Goal: Communication & Community: Answer question/provide support

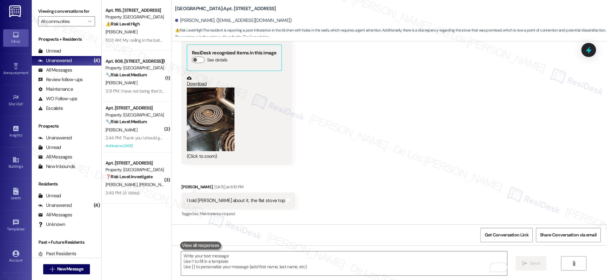
scroll to position [1102, 0]
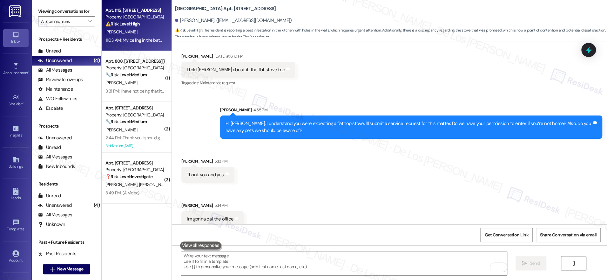
click at [133, 41] on div "11:03 AM: My ceiling in the bathroom is leaking horribly still and nobody came …" at bounding box center [181, 40] width 153 height 6
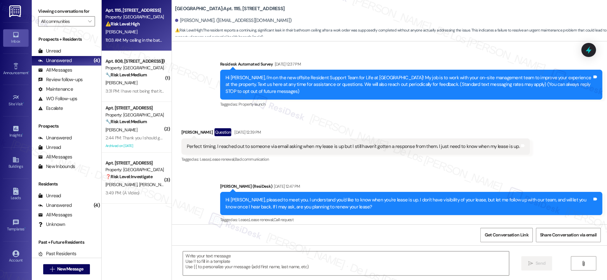
scroll to position [4256, 0]
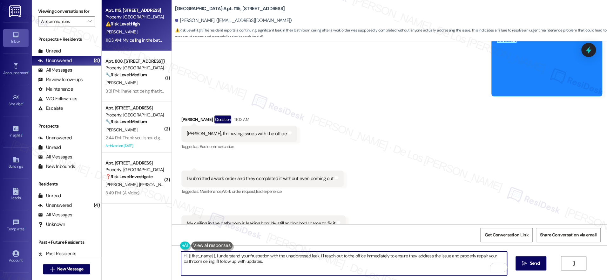
drag, startPoint x: 266, startPoint y: 256, endPoint x: 264, endPoint y: 248, distance: 8.3
click at [246, 256] on textarea "Hi {{first_name}}, I understand your frustration with the unaddressed leak. I'l…" at bounding box center [344, 263] width 326 height 24
drag, startPoint x: 313, startPoint y: 255, endPoint x: 328, endPoint y: 266, distance: 18.8
click at [328, 266] on textarea "Hi {{first_name}}, I understand your concern with the unaddressed leak. I'll re…" at bounding box center [344, 263] width 326 height 24
paste textarea "20890"
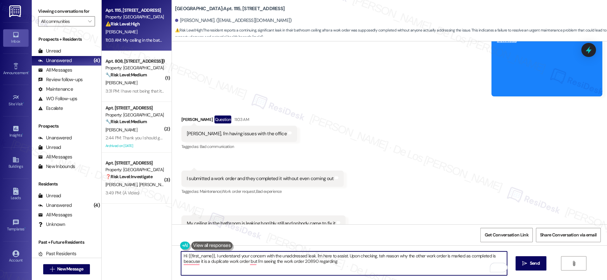
click at [313, 261] on textarea "Hi {{first_name}}, I understand your concern with the unaddressed leak. I'm her…" at bounding box center [344, 263] width 326 height 24
click at [365, 262] on textarea "Hi {{first_name}}, I understand your concern with the unaddressed leak. I'm her…" at bounding box center [344, 263] width 326 height 24
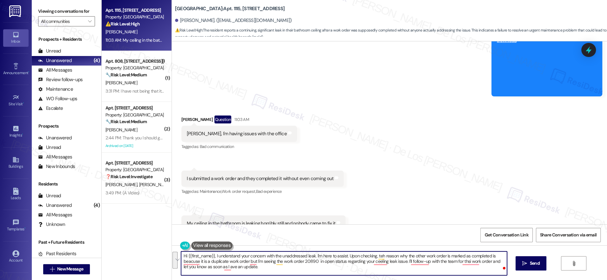
paste textarea "completely understand your concern about the unresolved leak, and I’m here to h…"
click at [414, 269] on textarea "Hi {{first_name}}, I completely understand your concern about the unresolved le…" at bounding box center [344, 263] width 326 height 24
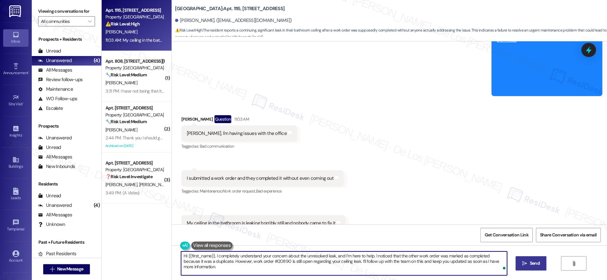
type textarea "Hi {{first_name}}, I completely understand your concern about the unresolved le…"
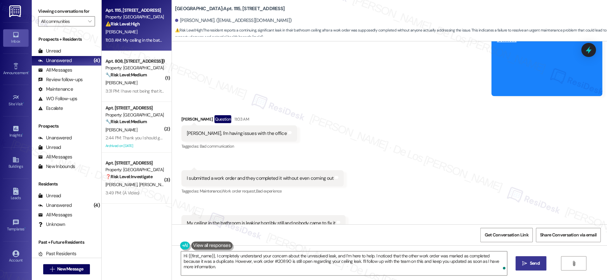
click at [528, 269] on button " Send" at bounding box center [531, 263] width 31 height 14
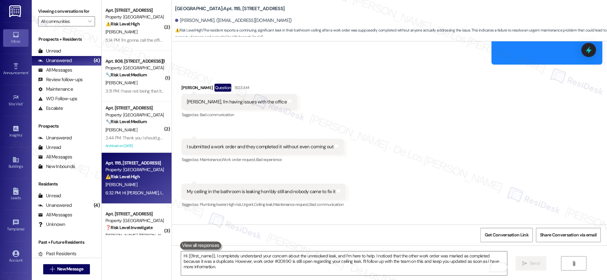
scroll to position [4307, 0]
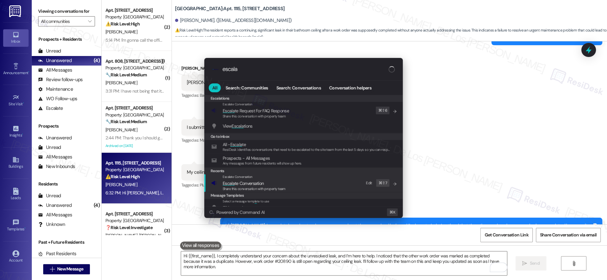
type input "escala"
click at [244, 183] on span "Escala te Conversation" at bounding box center [243, 183] width 41 height 6
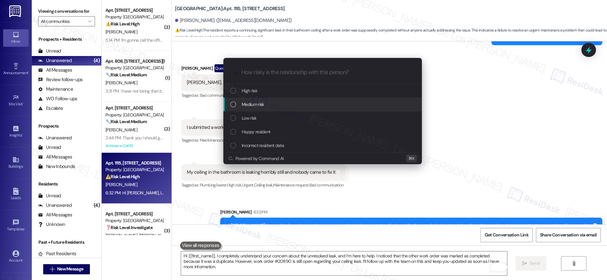
click at [262, 102] on span "Medium risk" at bounding box center [253, 104] width 22 height 7
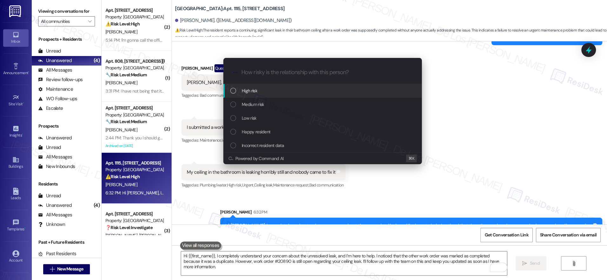
drag, startPoint x: 265, startPoint y: 92, endPoint x: 276, endPoint y: 90, distance: 11.2
click at [265, 92] on div "High risk" at bounding box center [323, 90] width 186 height 7
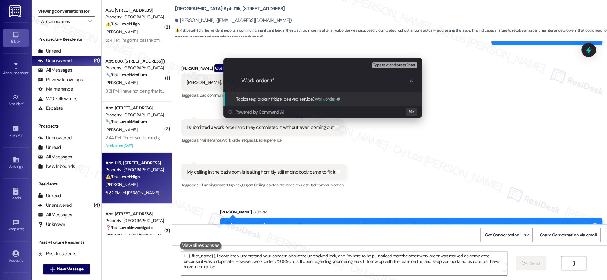
paste input "20890"
click at [243, 76] on div ".cls-1{fill:#0a055f;}.cls-2{fill:#0cc4c4;} resideskLogoBlueOrange Work order #2…" at bounding box center [322, 80] width 199 height 23
click at [243, 79] on input "Work order #20890" at bounding box center [324, 80] width 167 height 7
click at [334, 81] on input "Follow-up on Work order #20890" at bounding box center [324, 80] width 167 height 7
click at [336, 83] on input "Follow-up on Work order #20890" at bounding box center [324, 80] width 167 height 7
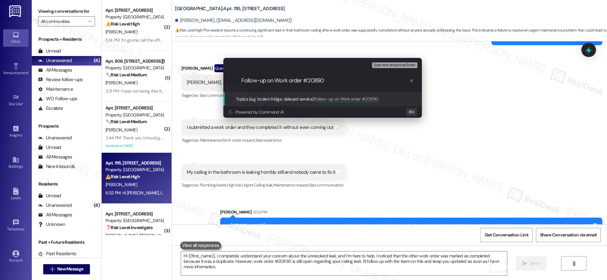
click at [339, 84] on input "Follow-up on Work order #20890" at bounding box center [324, 80] width 167 height 7
type input "Follow-up on Work order #20890 - bathroom ceiling leak"
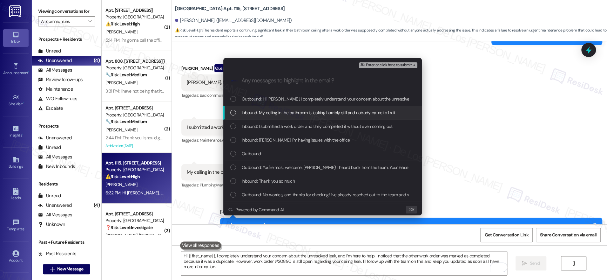
click at [368, 110] on span "Inbound: My ceiling in the bathroom is leaking horribly still and nobody came t…" at bounding box center [318, 112] width 153 height 7
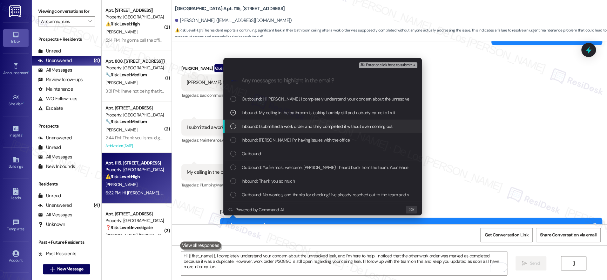
click at [349, 132] on div "Inbound: I submitted a work order and they completed it without even coming out" at bounding box center [322, 126] width 199 height 14
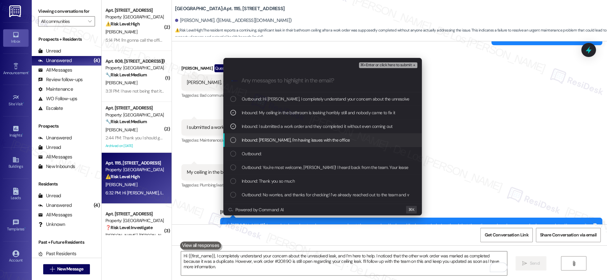
click at [331, 142] on div "Inbound: [PERSON_NAME], I'm having issues with the office" at bounding box center [323, 139] width 186 height 7
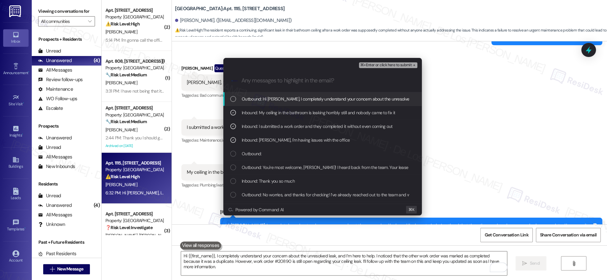
drag, startPoint x: 394, startPoint y: 65, endPoint x: 398, endPoint y: 66, distance: 3.7
click at [394, 65] on span "⌘+Enter or click here to submit" at bounding box center [385, 65] width 51 height 4
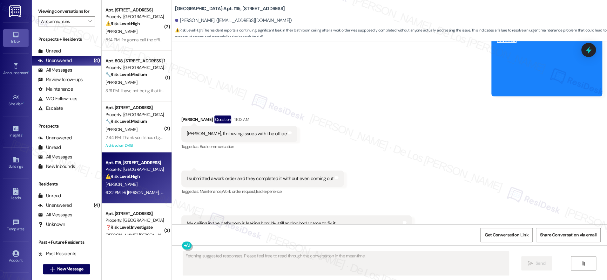
scroll to position [0, 0]
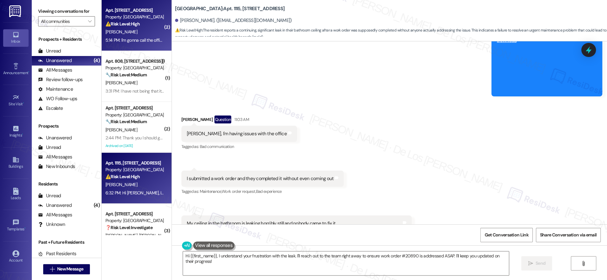
click at [148, 28] on div "[PERSON_NAME]" at bounding box center [135, 32] width 60 height 8
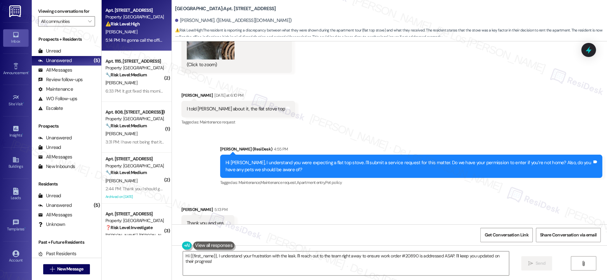
scroll to position [1122, 0]
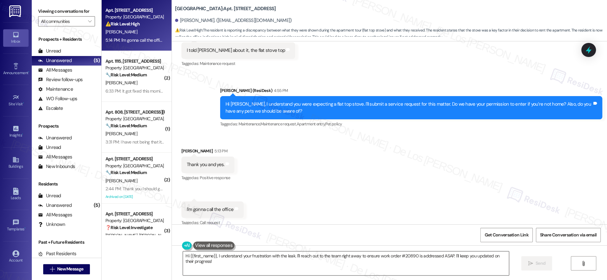
click at [255, 262] on textarea "Hey {{first_name}}! Thanks for letting me know. I've submitted a service reques…" at bounding box center [346, 263] width 326 height 24
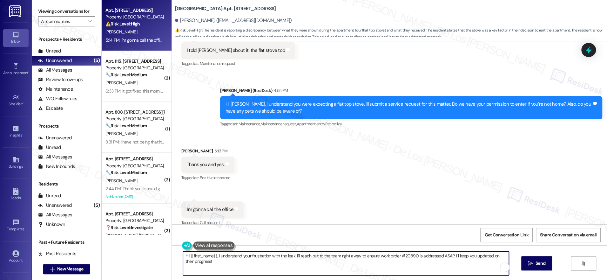
click at [255, 262] on textarea "Hey {{first_name}}! Thanks for letting me know. I've submitted a service reques…" at bounding box center [346, 263] width 326 height 24
type textarea "Hey {{first_name}}! Thanks for letting me know. I've submitted a service reques…"
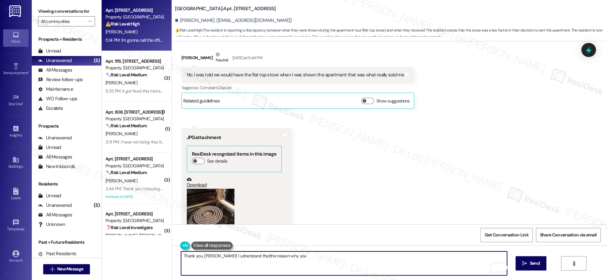
scroll to position [870, 0]
click at [266, 72] on div "No. I was told we would have the flat top stove when I was shown the apartment …" at bounding box center [295, 75] width 217 height 7
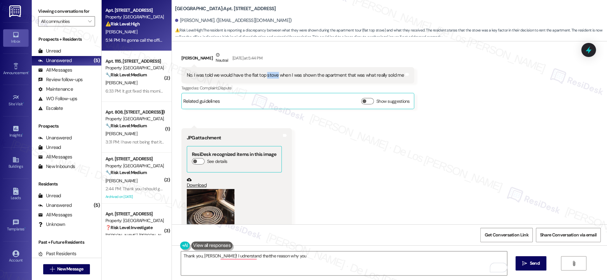
click at [266, 72] on div "No. I was told we would have the flat top stove when I was shown the apartment …" at bounding box center [295, 75] width 217 height 7
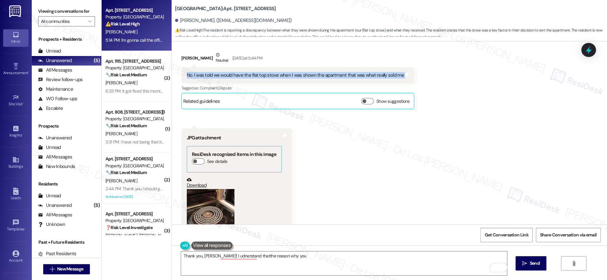
click at [266, 72] on div "No. I was told we would have the flat top stove when I was shown the apartment …" at bounding box center [295, 75] width 217 height 7
copy div "No. I was told we would have the flat top stove when I was shown the apartment …"
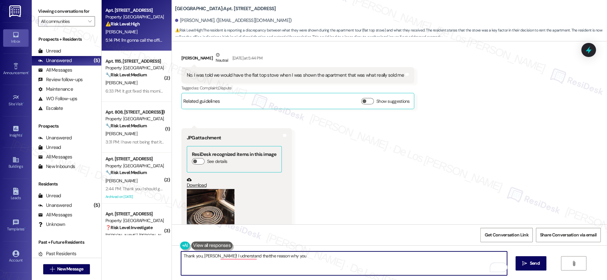
click at [198, 256] on textarea "Thank you, [PERSON_NAME]! I udnerstand thatthe reason why you" at bounding box center [344, 263] width 326 height 24
drag, startPoint x: 323, startPoint y: 259, endPoint x: 330, endPoint y: 259, distance: 7.0
click at [324, 259] on textarea "Thank you for letting me know, [PERSON_NAME]! I understand that the reason why …" at bounding box center [344, 263] width 326 height 24
paste textarea "shown a flat-top stove"
drag, startPoint x: 421, startPoint y: 255, endPoint x: 436, endPoint y: 253, distance: 15.4
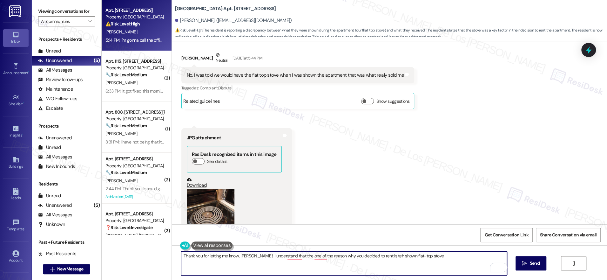
click at [423, 255] on textarea "Thank you for letting me know, [PERSON_NAME]! I understand that the one of the …" at bounding box center [344, 263] width 326 height 24
click at [400, 256] on textarea "Thank you for letting me know, [PERSON_NAME]! I understand that the one of the …" at bounding box center [344, 263] width 326 height 24
paste textarea "sharing that with me, [PERSON_NAME]! I understand that the flat-top stove was o…"
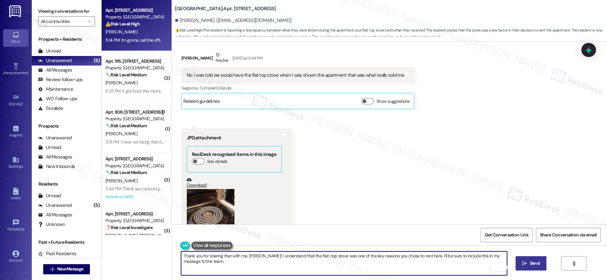
type textarea "Thank you for sharing that with me, [PERSON_NAME]! I understand that the flat-t…"
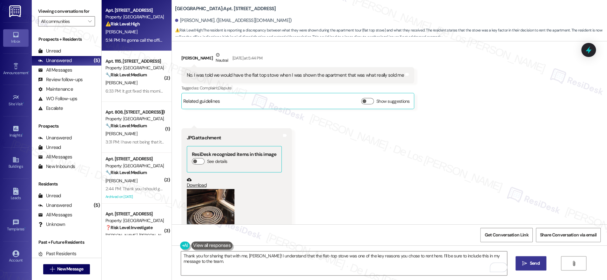
click at [527, 265] on span " Send" at bounding box center [531, 263] width 20 height 7
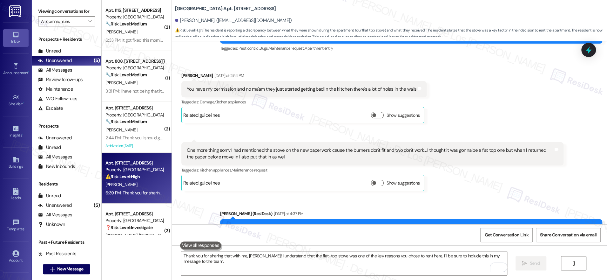
scroll to position [650, 0]
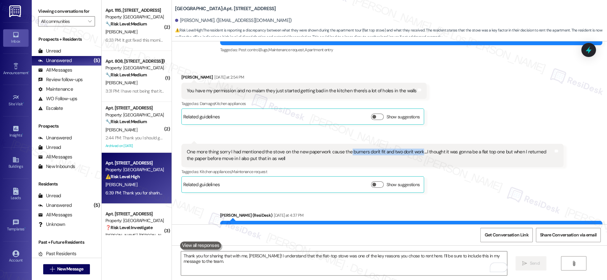
drag, startPoint x: 343, startPoint y: 144, endPoint x: 413, endPoint y: 145, distance: 70.5
click at [413, 148] on div "One more thing sorry I had mentioned the stove on the new paperwork cause the b…" at bounding box center [370, 155] width 367 height 14
copy div "burners don't fit and two don't work"
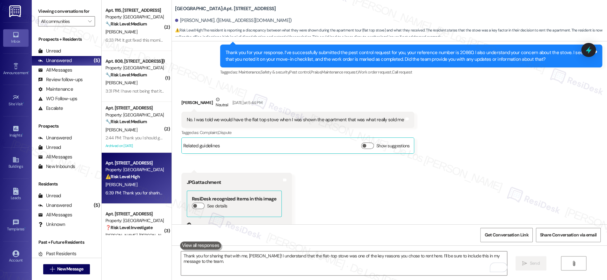
scroll to position [934, 0]
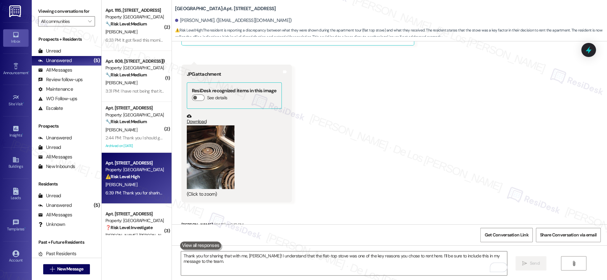
click at [194, 113] on link "Download" at bounding box center [234, 118] width 95 height 11
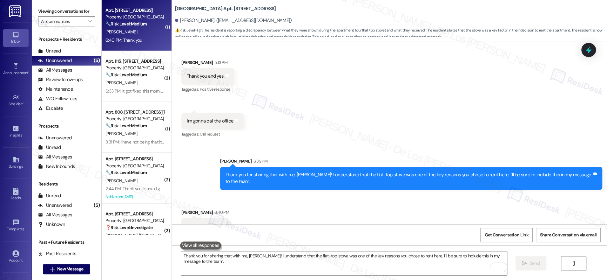
scroll to position [1210, 0]
click at [271, 252] on textarea "Thank you for sharing that with me, [PERSON_NAME]! I understand that the flat-t…" at bounding box center [344, 263] width 326 height 24
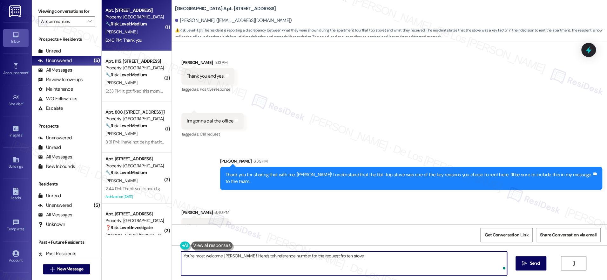
paste textarea "20903"
paste textarea "’re most welcome, [PERSON_NAME]! Here’s the reference number for the stove requ…"
type textarea "You’re most welcome, [PERSON_NAME]! Here’s the reference number for the stove r…"
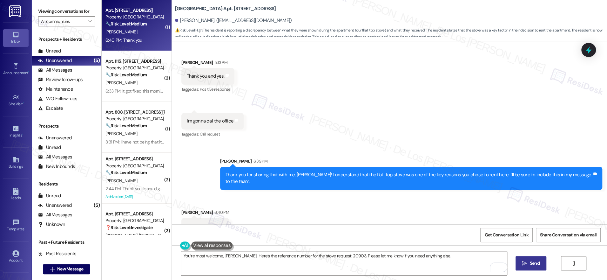
click at [529, 261] on span "Send" at bounding box center [535, 263] width 12 height 7
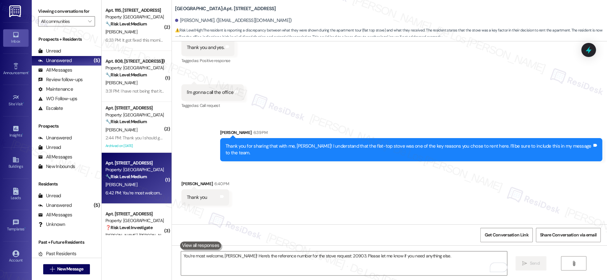
scroll to position [1255, 0]
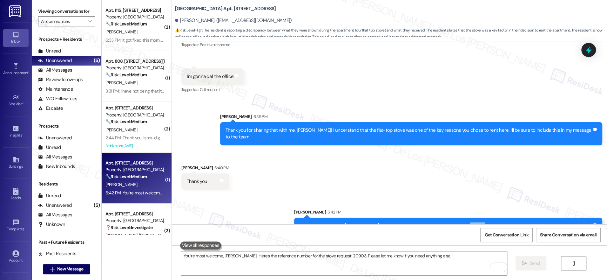
drag, startPoint x: 500, startPoint y: 209, endPoint x: 486, endPoint y: 211, distance: 13.8
click at [486, 222] on div "You’re most welcome, [PERSON_NAME]! Here’s the reference number for the stove r…" at bounding box center [446, 225] width 293 height 7
copy div "20903."
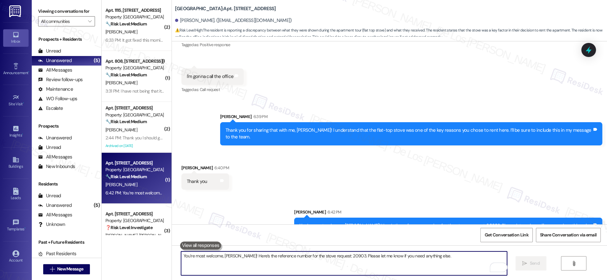
click at [444, 268] on textarea "You’re most welcome, [PERSON_NAME]! Here’s the reference number for the stove r…" at bounding box center [344, 263] width 326 height 24
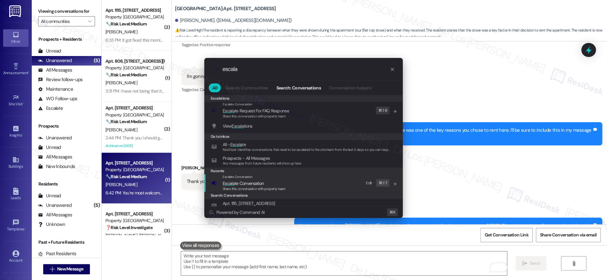
type input "escala"
drag, startPoint x: 286, startPoint y: 182, endPoint x: 276, endPoint y: 158, distance: 26.7
click at [285, 182] on div "Escalate Conversation Escala te Conversation Share this conversation with prope…" at bounding box center [304, 182] width 186 height 17
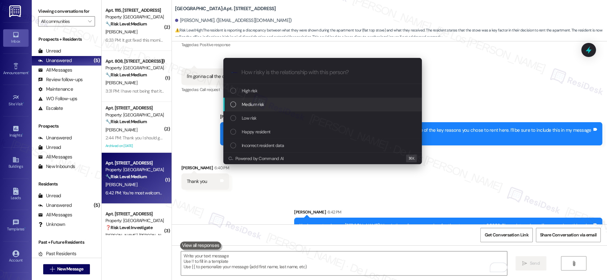
click at [259, 107] on span "Medium risk" at bounding box center [253, 104] width 22 height 7
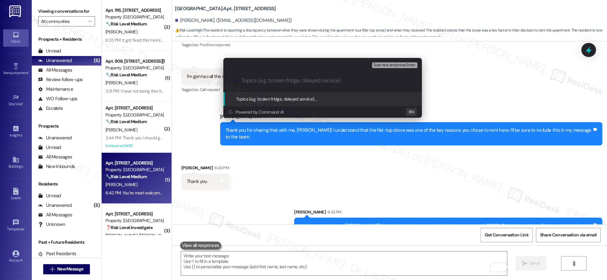
type input "W"
paste input "20903."
type input "Work order #20903 filed by ResiDesk - stove and shown flat-top stove during tour"
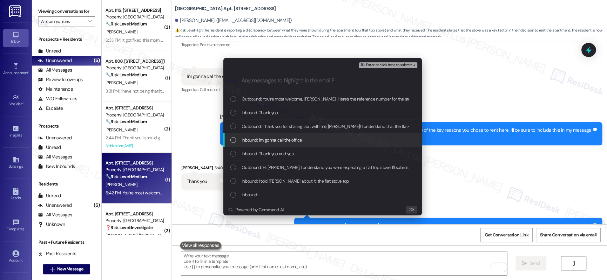
click at [275, 140] on span "Inbound: I'm gonna call the office" at bounding box center [272, 139] width 60 height 7
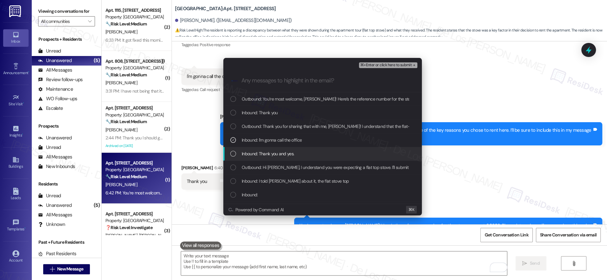
click at [278, 152] on span "Inbound: Thank you and yes." at bounding box center [268, 153] width 52 height 7
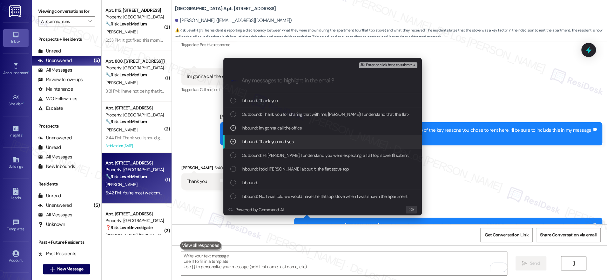
scroll to position [24, 0]
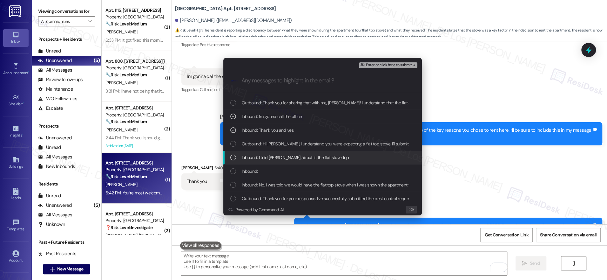
click at [301, 156] on span "Inbound: I told [PERSON_NAME] about it, the flat stove top" at bounding box center [295, 157] width 107 height 7
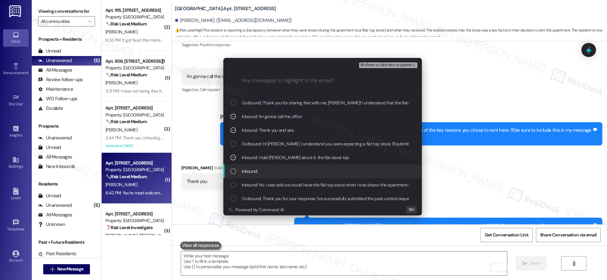
click at [299, 173] on div "Inbound:" at bounding box center [323, 170] width 186 height 7
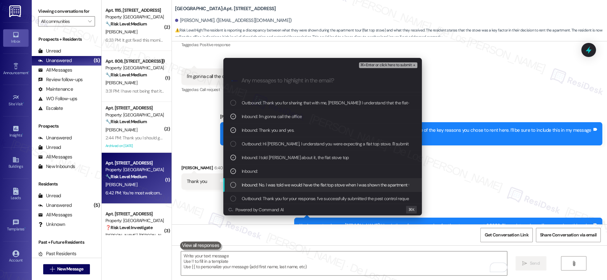
click at [302, 184] on span "Inbound: No. I was told we would have the flat top stove when I was shown the a…" at bounding box center [352, 184] width 220 height 7
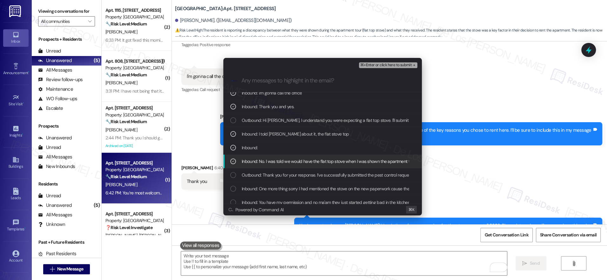
scroll to position [58, 0]
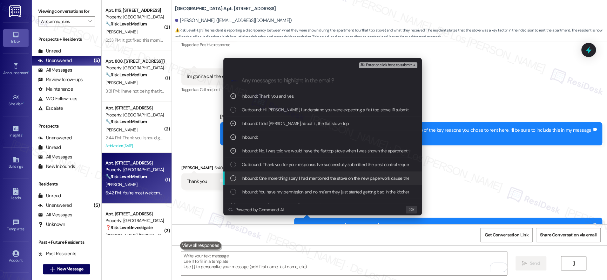
drag, startPoint x: 343, startPoint y: 176, endPoint x: 358, endPoint y: 176, distance: 14.9
click at [344, 177] on span "Inbound: One more thing sorry I had mentioned the stove on the new paperwork ca…" at bounding box center [461, 177] width 438 height 7
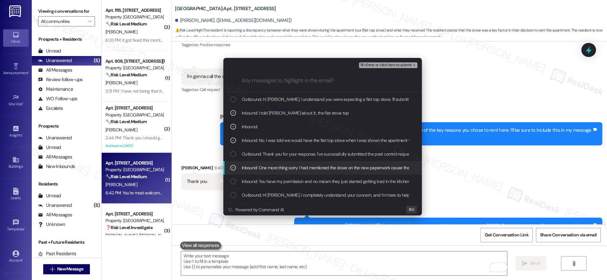
scroll to position [69, 0]
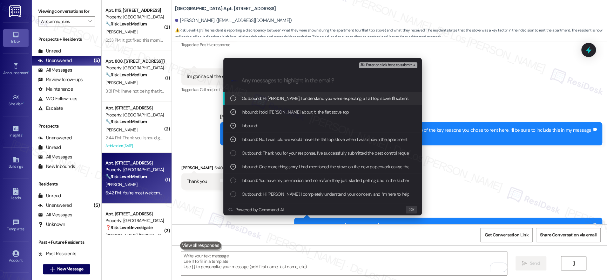
click at [400, 66] on span "⌘+Enter or click here to submit" at bounding box center [385, 65] width 51 height 4
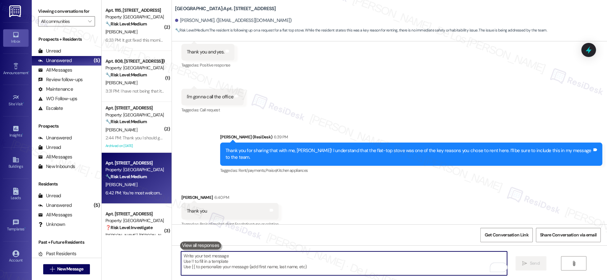
scroll to position [1282, 0]
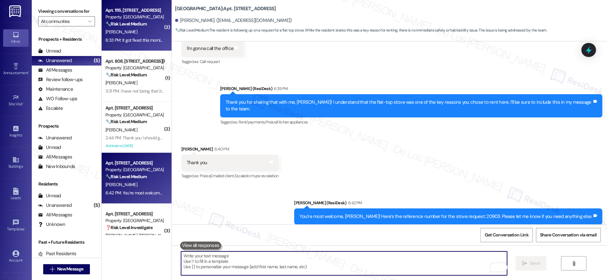
click at [136, 47] on div "Apt. 1115, 201 Hackberry St Property: Hackberry Ranch 🔧 Risk Level: Medium The …" at bounding box center [137, 25] width 70 height 51
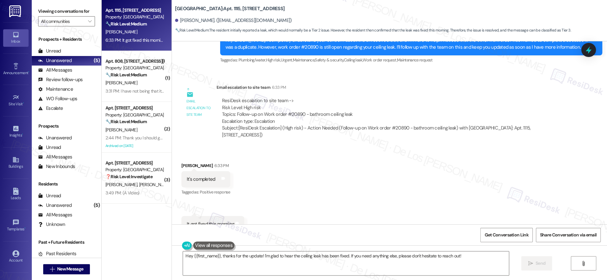
scroll to position [4493, 0]
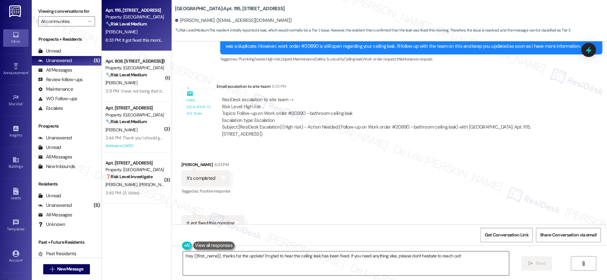
click at [226, 262] on textarea "Hey {{first_name}}, thanks for the update! I'm glad to hear the ceiling leak ha…" at bounding box center [346, 263] width 326 height 24
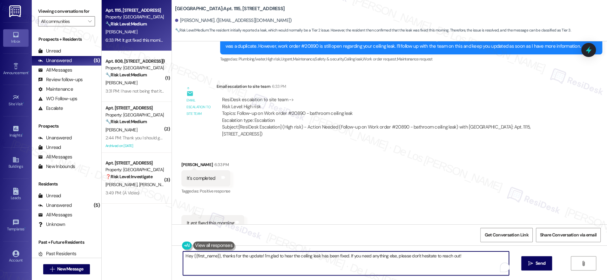
click at [226, 262] on textarea "Hey {{first_name}}, thanks for the update! I'm glad to hear the ceiling leak ha…" at bounding box center [346, 263] width 326 height 24
drag, startPoint x: 228, startPoint y: 265, endPoint x: 222, endPoint y: 268, distance: 7.0
click at [228, 265] on textarea "Hey {{first_name}}, thanks for the update! I'm glad to hear the ceiling leak ha…" at bounding box center [344, 263] width 326 height 24
drag, startPoint x: 214, startPoint y: 257, endPoint x: 157, endPoint y: 250, distance: 56.7
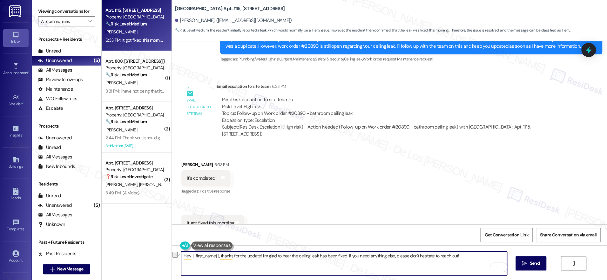
click at [157, 250] on div "Apt. 1115, 201 Hackberry St Property: Hackberry Ranch 🔧 Risk Level: Medium The …" at bounding box center [355, 140] width 506 height 280
click at [438, 257] on textarea "Thanks for the update! I'm glad to hear the ceiling leak has been fixed. If you…" at bounding box center [344, 263] width 326 height 24
type textarea "Thanks for the update! I'm glad to hear the ceiling leak has been fixed. If you…"
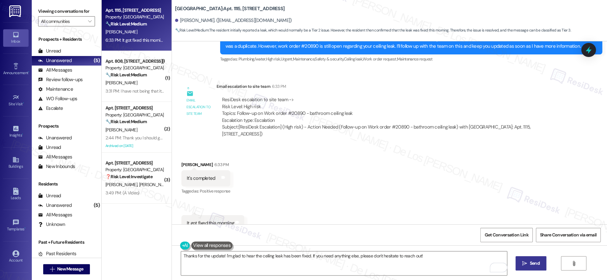
click at [531, 263] on span "Send" at bounding box center [535, 263] width 10 height 7
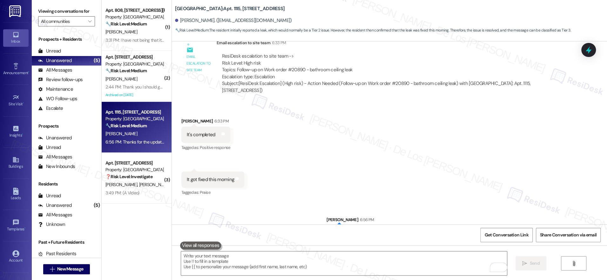
scroll to position [4537, 0]
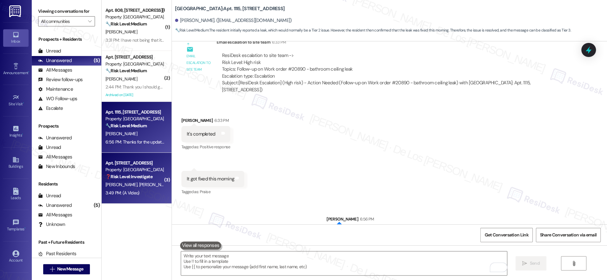
click at [146, 192] on div "3:49 PM: (A Video) 3:49 PM: (A Video)" at bounding box center [135, 193] width 60 height 8
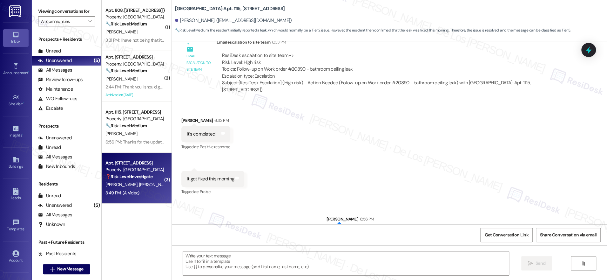
type textarea "Fetching suggested responses. Please feel free to read through the conversation…"
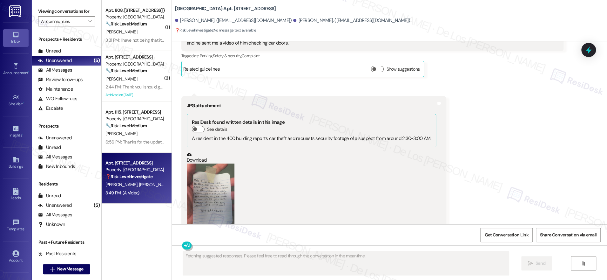
scroll to position [805, 0]
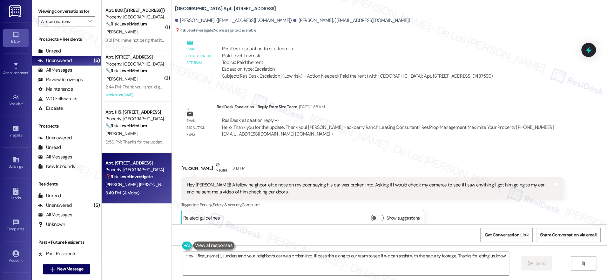
type textarea "Hey {{first_name}}, I understand your neighbor's car was broken into. I'll pass…"
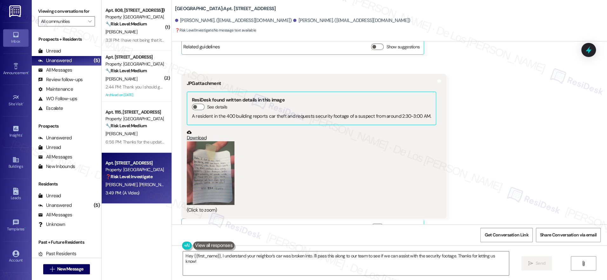
scroll to position [976, 0]
click at [202, 184] on button "Zoom image" at bounding box center [211, 173] width 48 height 64
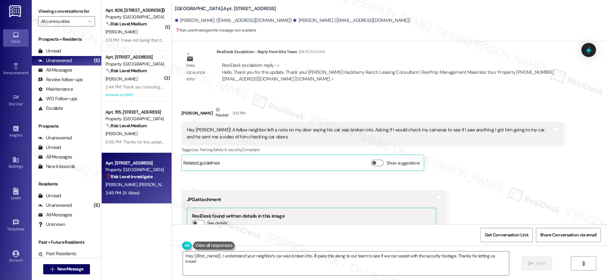
scroll to position [860, 0]
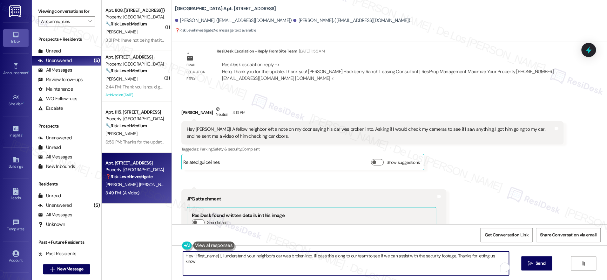
drag, startPoint x: 215, startPoint y: 255, endPoint x: 190, endPoint y: 258, distance: 25.5
click at [189, 256] on textarea "Hey {{first_name}}, I understand your neighbor's car was broken into. I'll pass…" at bounding box center [346, 263] width 326 height 24
drag, startPoint x: 289, startPoint y: 254, endPoint x: 302, endPoint y: 254, distance: 12.1
click at [302, 254] on textarea "Hey Jesse, I understand your neighbor's car was broken into. I'll pass this alo…" at bounding box center [344, 263] width 326 height 24
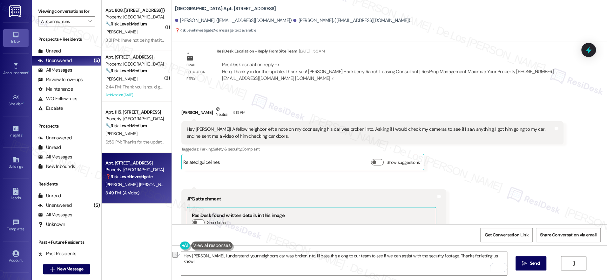
click at [228, 275] on div "Hey Jesse, I understand your neighbor's car was broken into. I'll pass this alo…" at bounding box center [389, 269] width 435 height 48
click at [223, 255] on textarea "Hey Jesse, I understand your neighbor's car was broken into. I'll pass this alo…" at bounding box center [344, 263] width 326 height 24
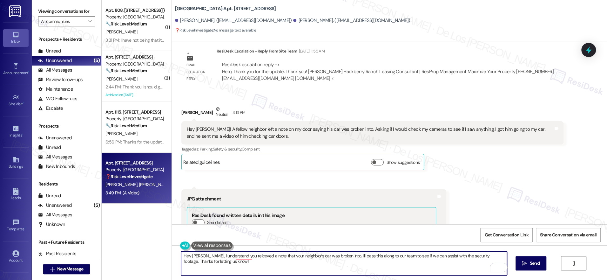
click at [332, 255] on textarea "Hey Jesse, I understand you reiceved a note that your neighbor's car was broken…" at bounding box center [344, 263] width 326 height 24
drag, startPoint x: 423, startPoint y: 255, endPoint x: 445, endPoint y: 276, distance: 30.1
click at [445, 276] on div "Hey Jesse, I understand you reiceved a note that your neighbor's car was broken…" at bounding box center [389, 269] width 435 height 48
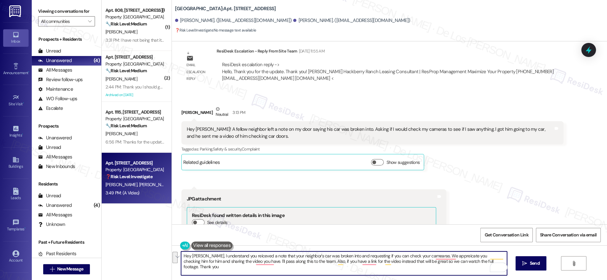
paste textarea "ceived a note about your neighbor’s car being broken into, and they’ve asked if…"
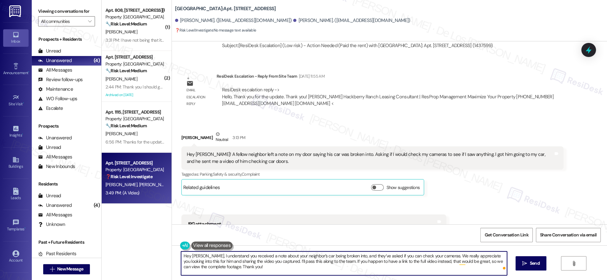
scroll to position [833, 0]
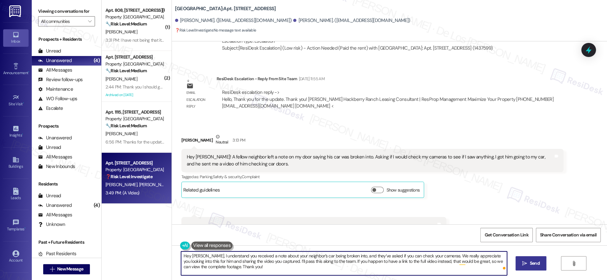
type textarea "Hey Jesse, I understand you received a note about your neighbor’s car being bro…"
click at [533, 261] on span "Send" at bounding box center [535, 263] width 10 height 7
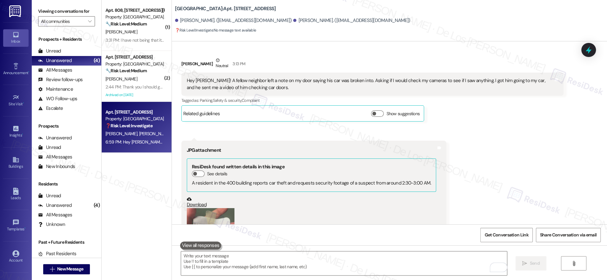
scroll to position [1159, 0]
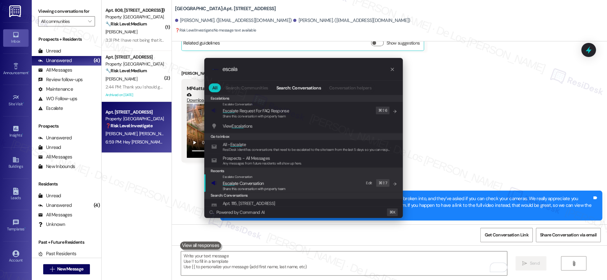
type input "escala"
drag, startPoint x: 328, startPoint y: 179, endPoint x: 319, endPoint y: 170, distance: 12.1
click at [327, 179] on div "Escalate Conversation Escala te Conversation Share this conversation with prope…" at bounding box center [304, 182] width 186 height 17
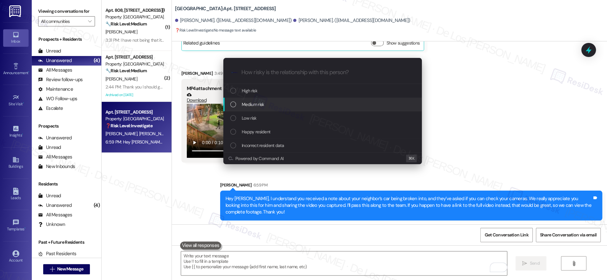
click at [295, 107] on div "Medium risk" at bounding box center [323, 104] width 186 height 7
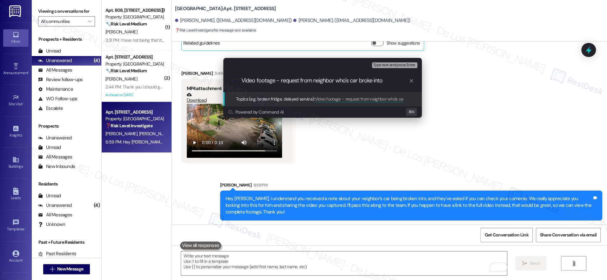
paste input "Footage Request – Neighbor’s Car Break-In"
click at [298, 80] on input "Video Footage Request – Neighbor’s Car Break-In" at bounding box center [324, 80] width 167 height 7
type input "Video Footage – Neighbor’s Car Break-In"
click at [347, 81] on input "Video Footage – Neighbor’s Car Break-In" at bounding box center [324, 80] width 167 height 7
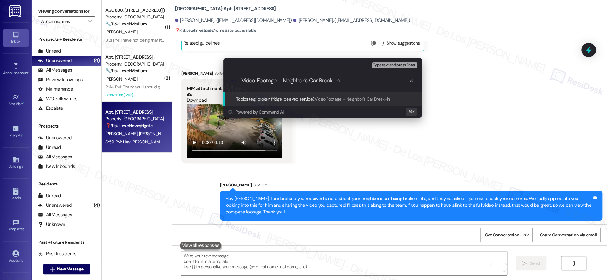
click at [347, 81] on input "Video Footage – Neighbor’s Car Break-In" at bounding box center [324, 80] width 167 height 7
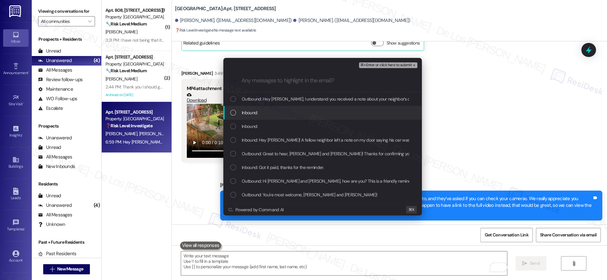
drag, startPoint x: 317, startPoint y: 110, endPoint x: 298, endPoint y: 123, distance: 23.5
click at [317, 109] on div "Inbound:" at bounding box center [323, 112] width 186 height 7
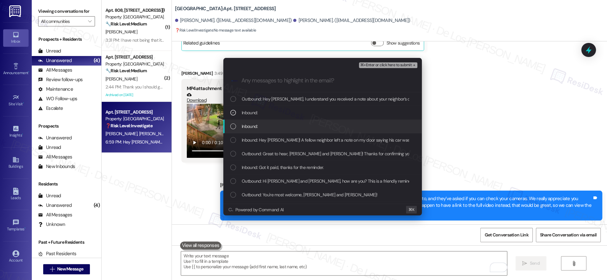
click at [296, 124] on div "Inbound:" at bounding box center [323, 126] width 186 height 7
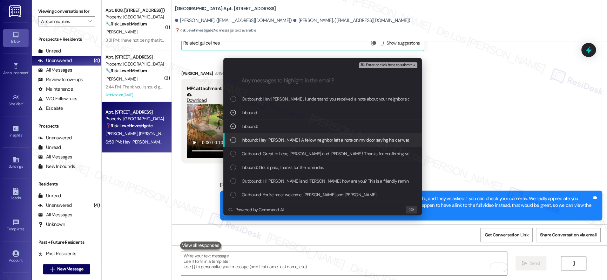
click at [287, 142] on span "Inbound: Hey Sarah! A fellow neighbor left a note on my door saying his car was…" at bounding box center [463, 139] width 442 height 7
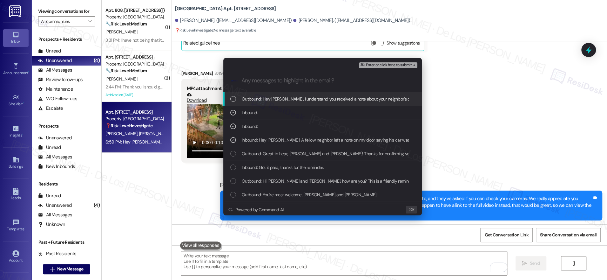
click at [381, 65] on span "⌘+Enter or click here to submit" at bounding box center [385, 65] width 51 height 4
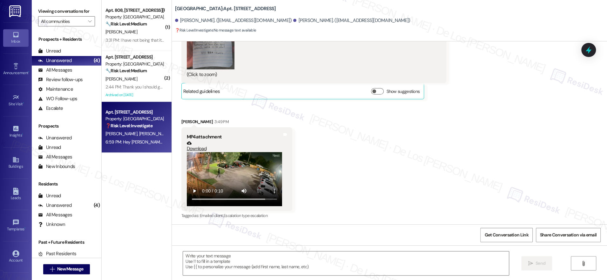
type textarea "Fetching suggested responses. Please feel free to read through the conversation…"
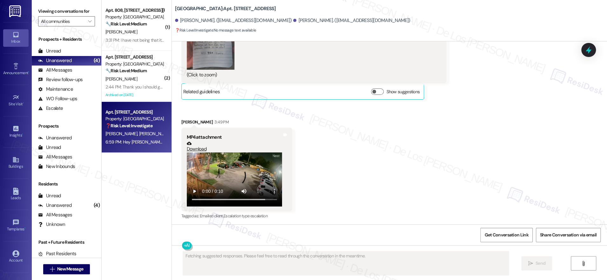
scroll to position [1178, 0]
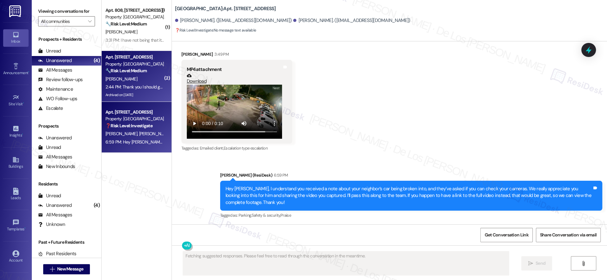
click at [142, 78] on div "[PERSON_NAME]" at bounding box center [135, 79] width 60 height 8
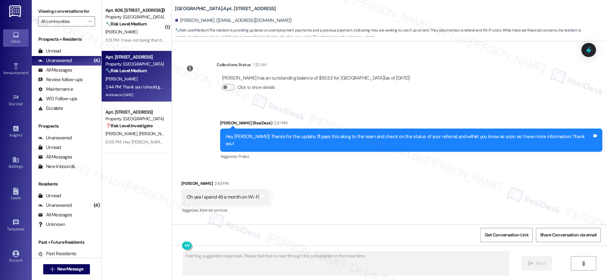
scroll to position [12568, 0]
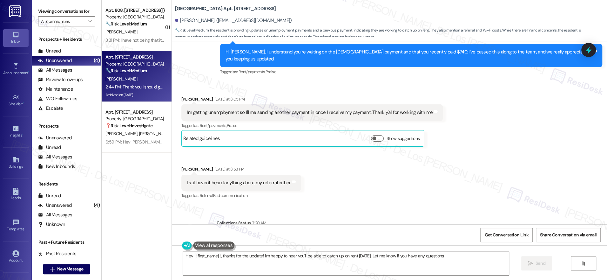
type textarea "Hey {{first_name}}, thanks for the update! I'm happy to hear you'll be able to …"
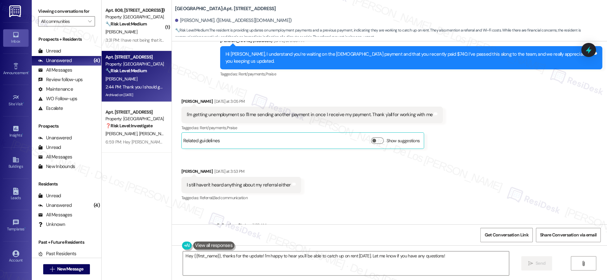
scroll to position [12406, 0]
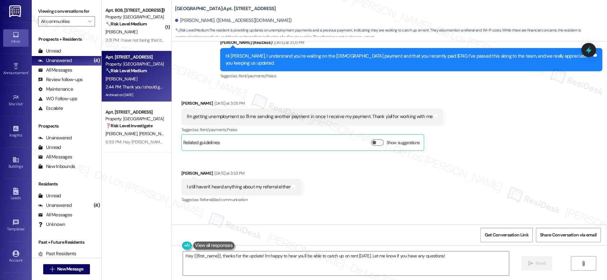
drag, startPoint x: 140, startPoint y: 38, endPoint x: 180, endPoint y: 48, distance: 40.8
click at [140, 38] on div "3:31 PM: I have not being that it is not technically my account but the complex…" at bounding box center [190, 40] width 170 height 6
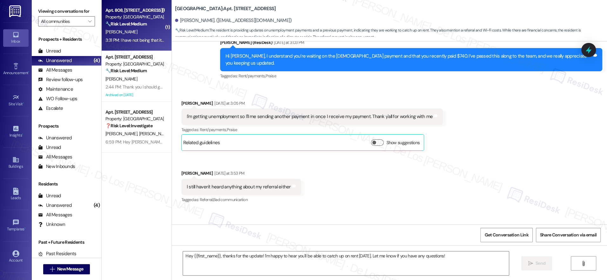
type textarea "Fetching suggested responses. Please feel free to read through the conversation…"
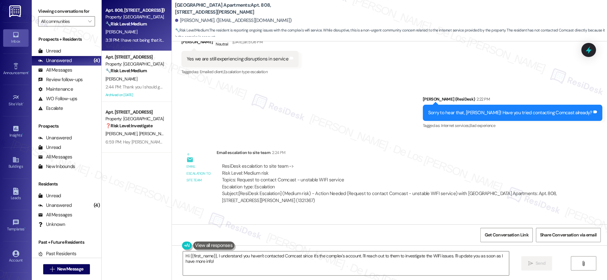
scroll to position [3902, 0]
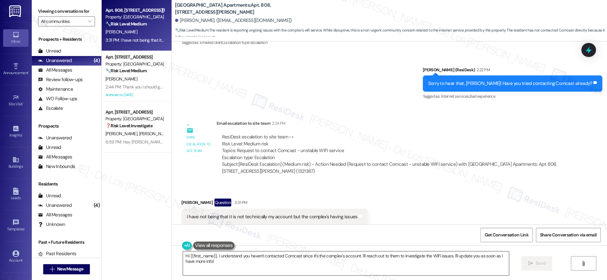
click at [292, 262] on textarea "Hi {{first_name}}, I understand you haven't contacted Comcast since it's the co…" at bounding box center [346, 263] width 326 height 24
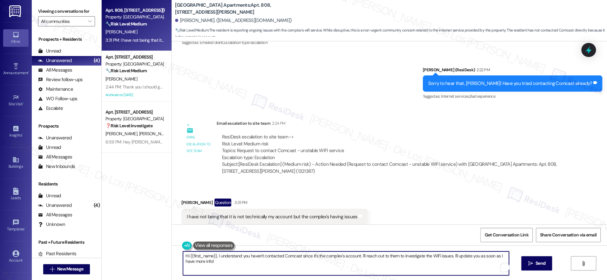
click at [292, 262] on textarea "Hi {{first_name}}, I understand you haven't contacted Comcast since it's the co…" at bounding box center [346, 263] width 326 height 24
drag, startPoint x: 297, startPoint y: 263, endPoint x: 292, endPoint y: 265, distance: 5.5
click at [296, 263] on textarea "Hi {{first_name}}, I understand you haven't contacted Comcast since it's the co…" at bounding box center [344, 263] width 326 height 24
drag, startPoint x: 211, startPoint y: 256, endPoint x: 159, endPoint y: 245, distance: 53.6
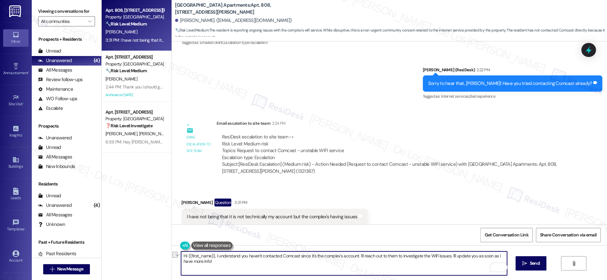
click at [158, 245] on div "Apt. 808, 4060 Barnes Rd S Property: Prospect Heights Apartments 🔧 Risk Level: …" at bounding box center [355, 140] width 506 height 280
drag, startPoint x: 324, startPoint y: 255, endPoint x: 353, endPoint y: 263, distance: 30.4
click at [353, 263] on textarea "I understand you haven't contacted Comcast since it's the complex's account. I'…" at bounding box center [344, 263] width 326 height 24
drag, startPoint x: 329, startPoint y: 256, endPoint x: 383, endPoint y: 263, distance: 54.4
click at [383, 263] on textarea "I understand you haven't contacted Comcast since it's the complex's account. I'…" at bounding box center [344, 263] width 326 height 24
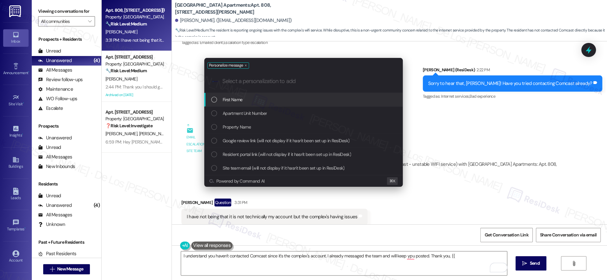
click at [302, 101] on div "First Name" at bounding box center [304, 99] width 186 height 7
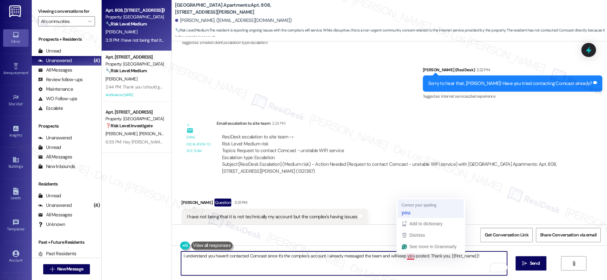
type textarea "I understand you haven't contacted Comcast since it's the complex's account. I …"
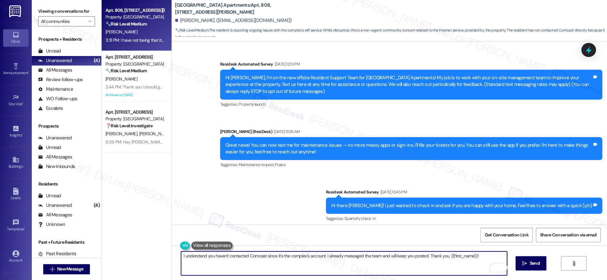
scroll to position [3902, 0]
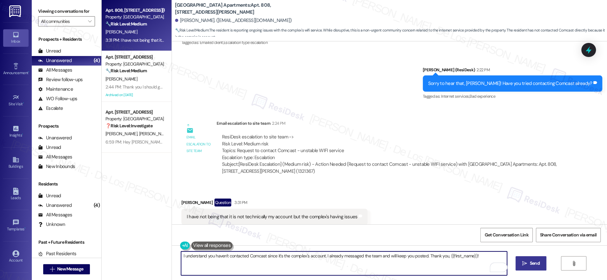
type textarea "I understand you haven't contacted Comcast since it's the complex's account. I …"
click at [533, 263] on span "Send" at bounding box center [535, 263] width 10 height 7
